Goal: Task Accomplishment & Management: Use online tool/utility

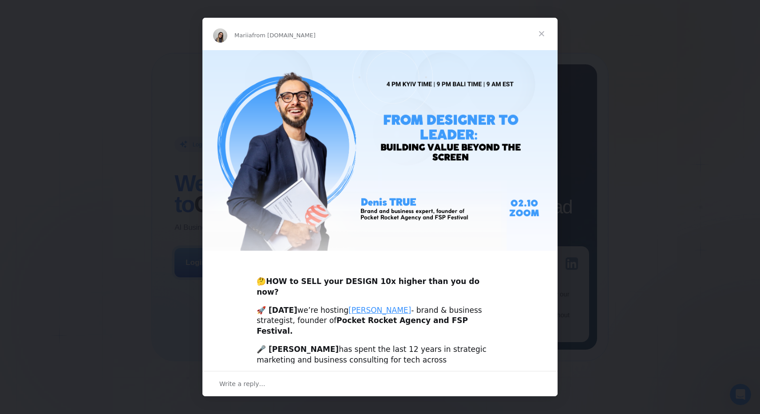
click at [541, 32] on span "Close" at bounding box center [542, 34] width 32 height 32
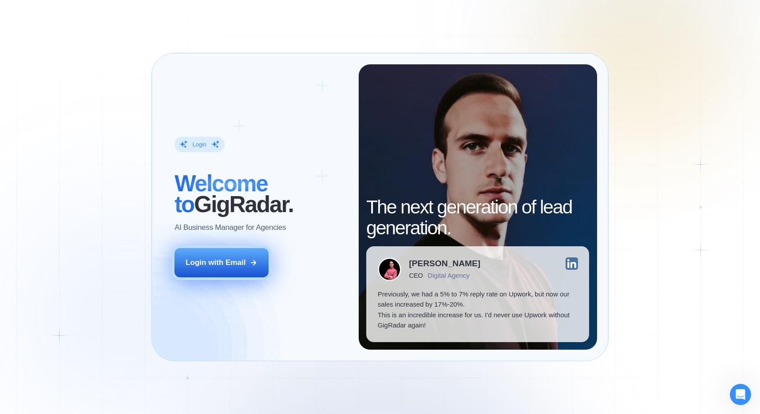
click at [211, 271] on button "Login with Email" at bounding box center [222, 262] width 94 height 29
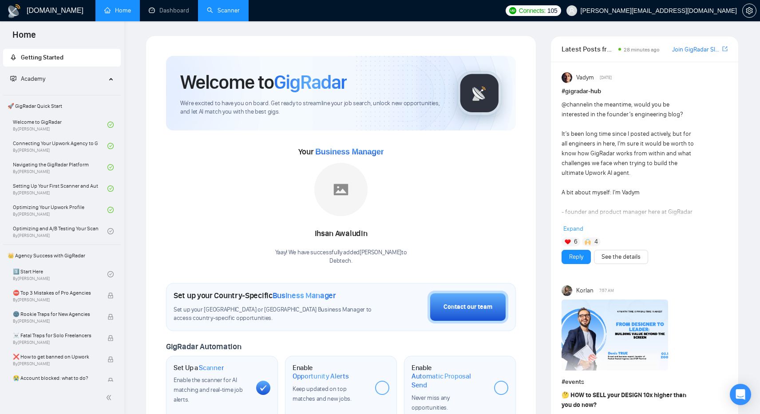
click at [223, 10] on link "Scanner" at bounding box center [223, 11] width 33 height 8
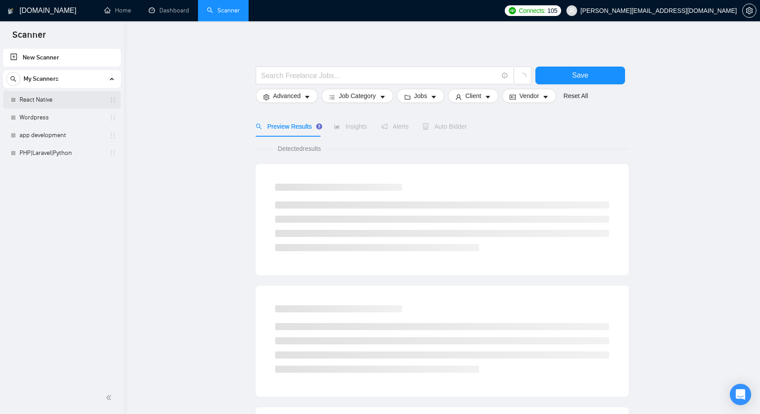
click at [28, 103] on link "React Native" at bounding box center [62, 100] width 84 height 18
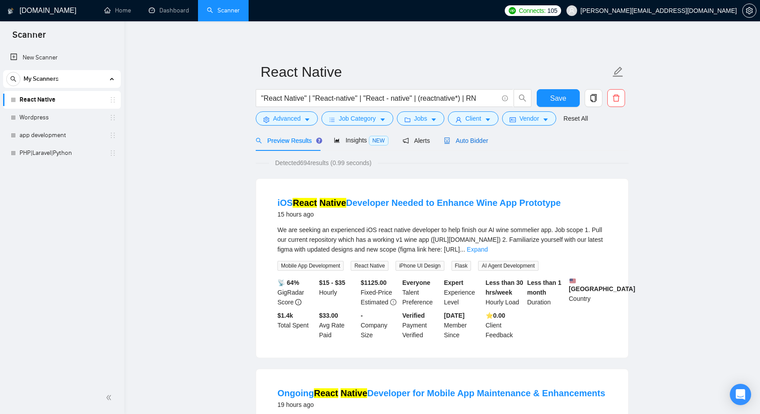
click at [470, 140] on span "Auto Bidder" at bounding box center [466, 140] width 44 height 7
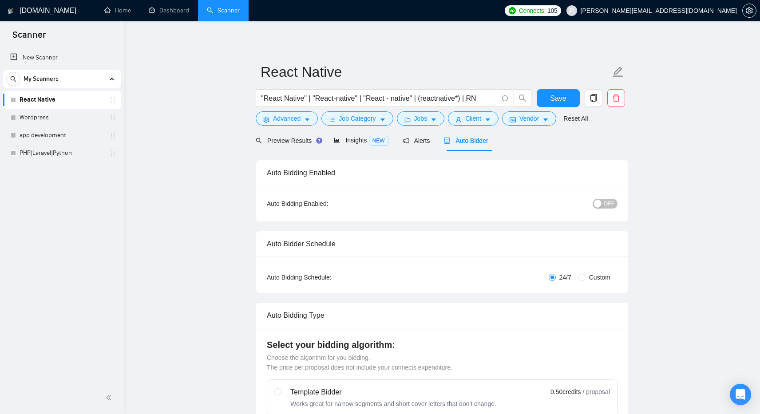
checkbox input "true"
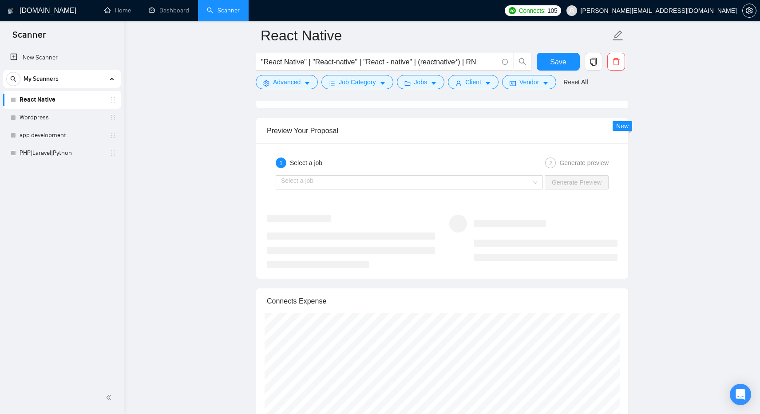
scroll to position [1637, 0]
click at [366, 277] on div "1 Select a job 2 Generate preview Select a job Generate Preview" at bounding box center [442, 214] width 372 height 135
